Goal: Find specific page/section: Find specific page/section

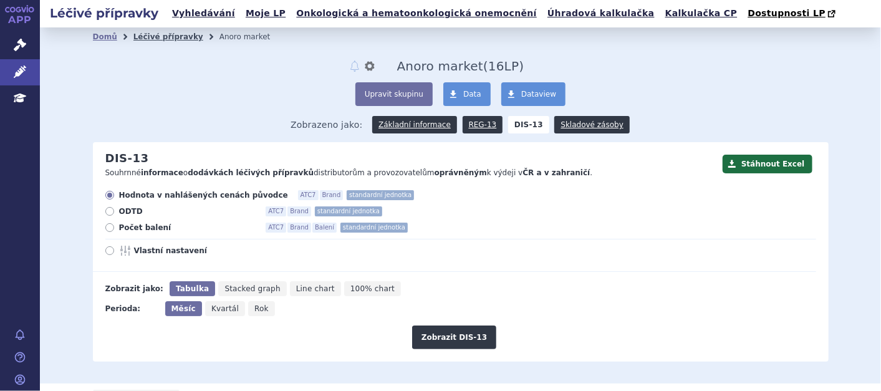
click at [166, 38] on link "Léčivé přípravky" at bounding box center [168, 36] width 70 height 9
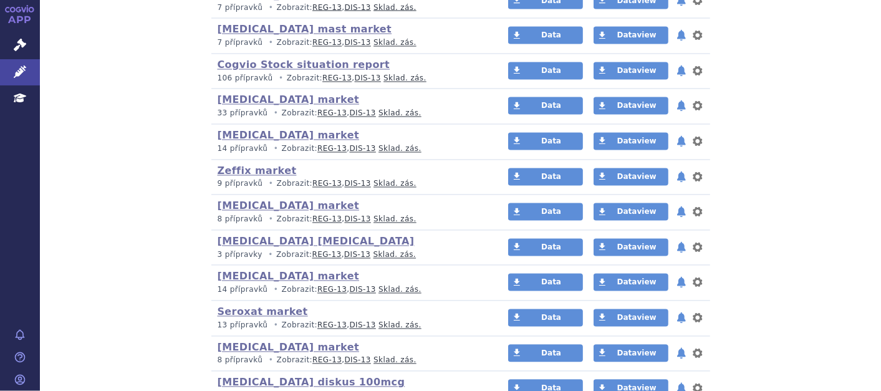
scroll to position [1241, 0]
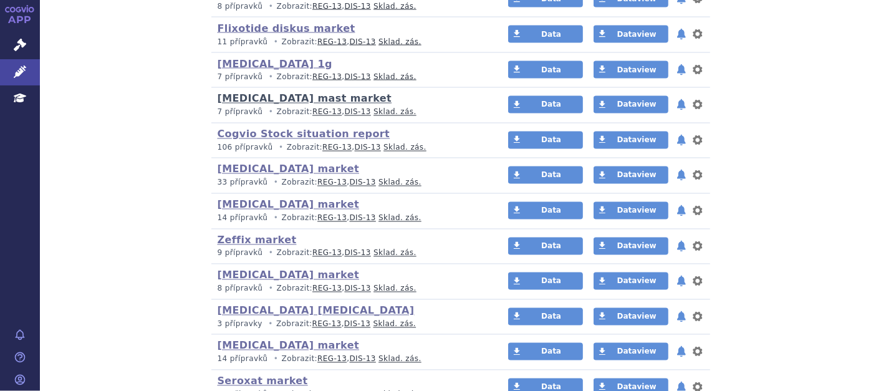
click at [306, 96] on link "[MEDICAL_DATA] mast market" at bounding box center [305, 99] width 175 height 12
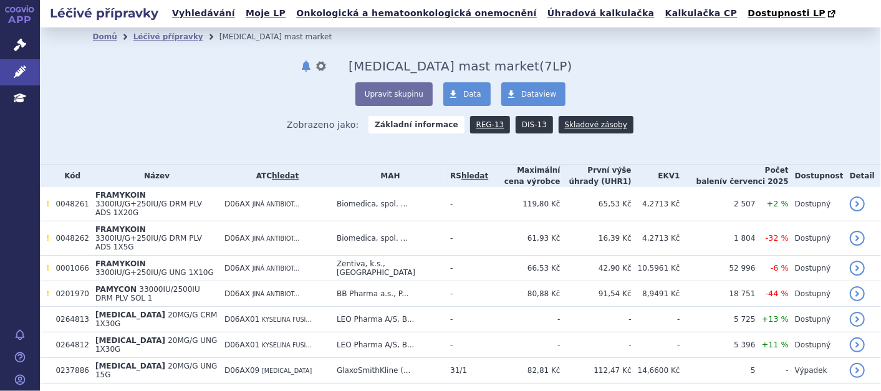
click at [520, 122] on link "DIS-13" at bounding box center [533, 124] width 37 height 17
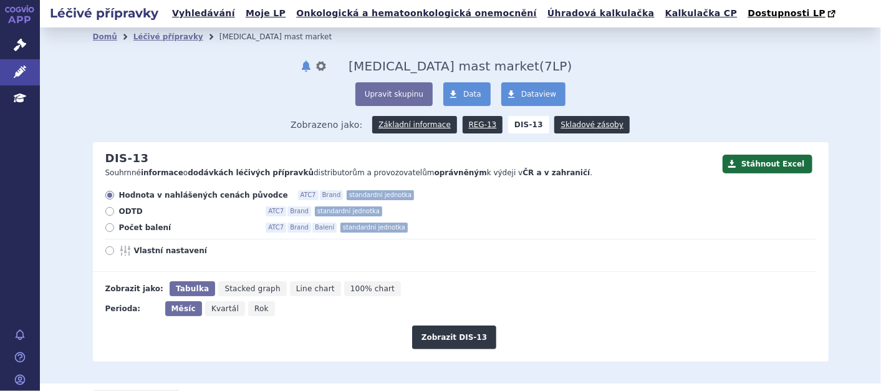
click at [110, 224] on label "Počet balení ATC7 Brand Balení standardní jednotka" at bounding box center [460, 227] width 710 height 10
click at [110, 225] on input "Počet balení ATC7 Brand Balení standardní jednotka" at bounding box center [111, 229] width 8 height 8
radio input "true"
click at [469, 338] on button "Zobrazit DIS-13" at bounding box center [454, 337] width 84 height 24
click at [146, 39] on link "Léčivé přípravky" at bounding box center [168, 36] width 70 height 9
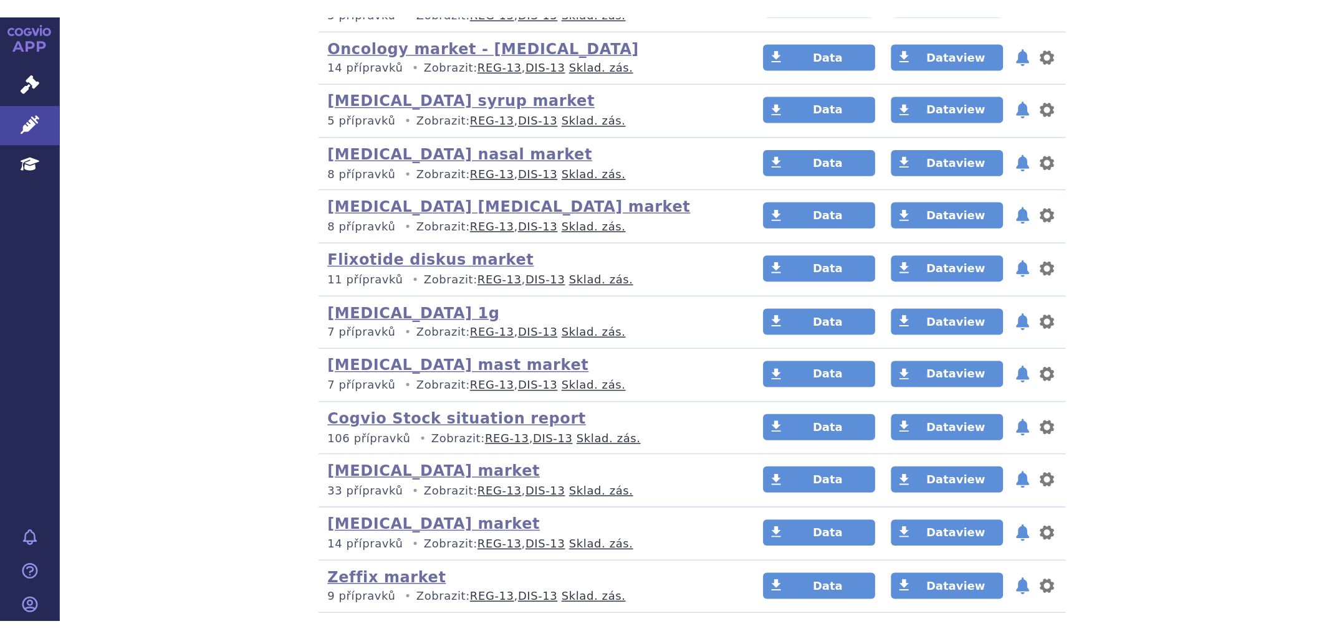
scroll to position [1107, 0]
